Goal: Navigation & Orientation: Find specific page/section

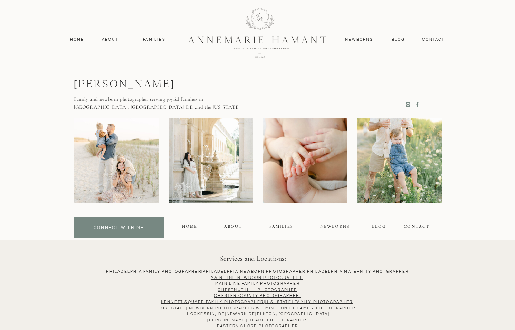
scroll to position [3388, 0]
click at [284, 226] on div "FAMILIES" at bounding box center [280, 227] width 23 height 8
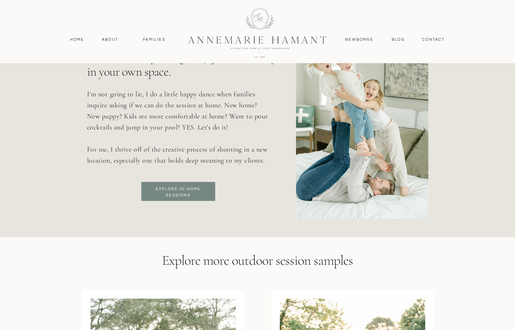
scroll to position [2242, 0]
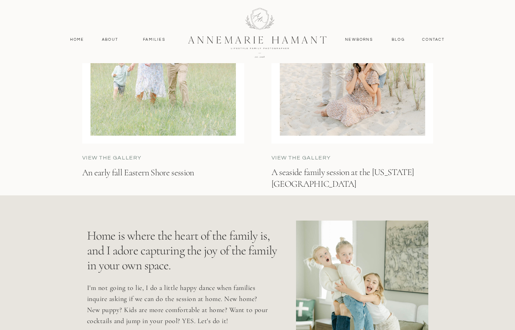
click at [329, 110] on div at bounding box center [352, 41] width 145 height 189
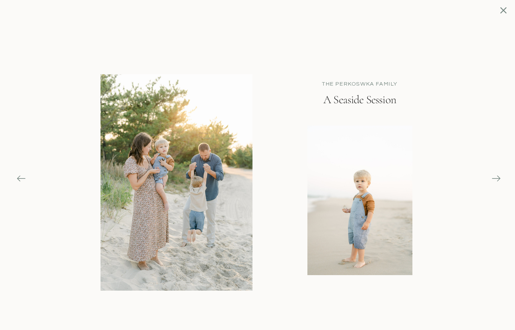
scroll to position [2179, 0]
click at [502, 9] on icon at bounding box center [503, 10] width 7 height 7
